Goal: Find specific page/section: Find specific page/section

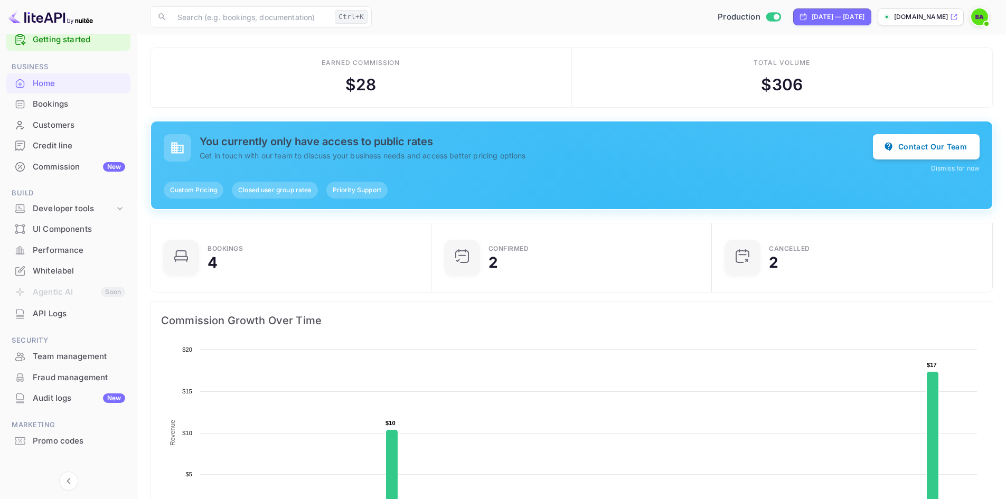
scroll to position [31, 0]
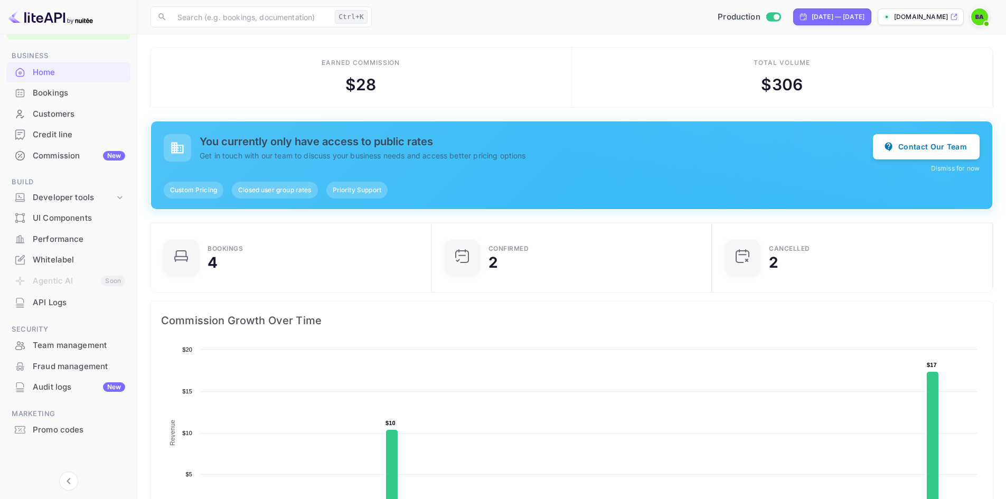
click at [46, 297] on div "API Logs" at bounding box center [79, 303] width 92 height 12
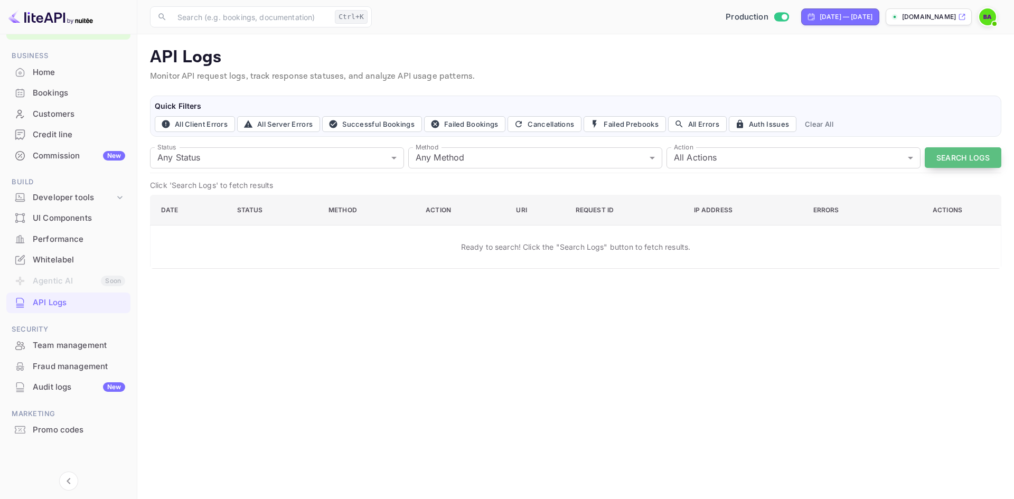
click at [988, 157] on button "Search Logs" at bounding box center [963, 157] width 77 height 21
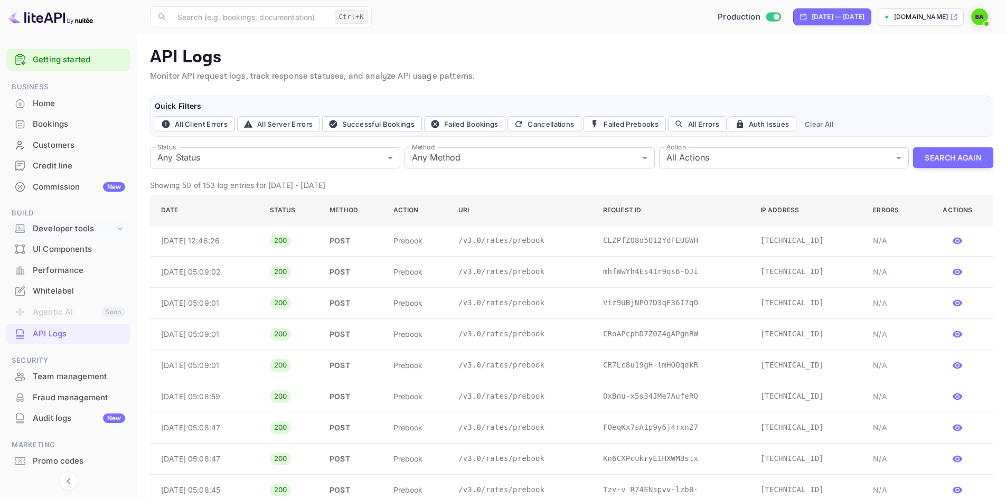
click at [82, 224] on div "Developer tools" at bounding box center [74, 229] width 82 height 12
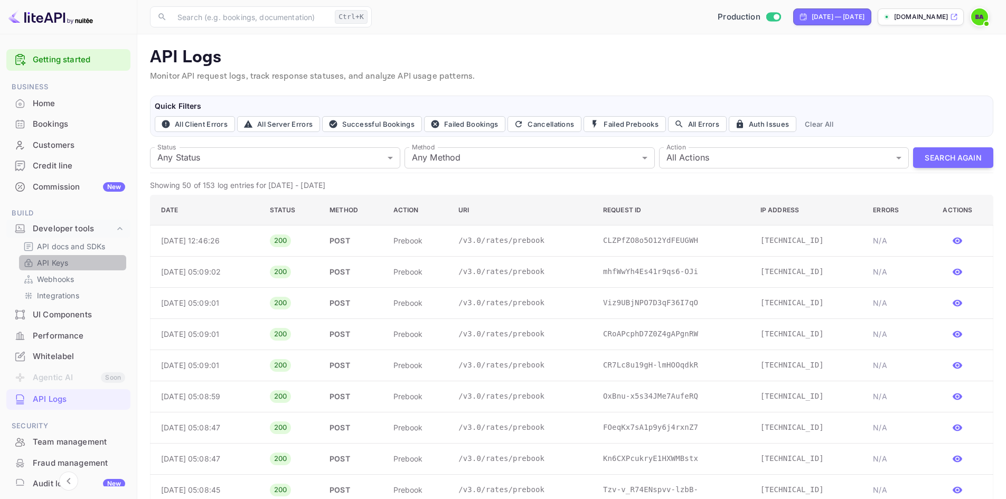
click at [54, 266] on p "API Keys" at bounding box center [52, 262] width 31 height 11
